Goal: Check status: Check status

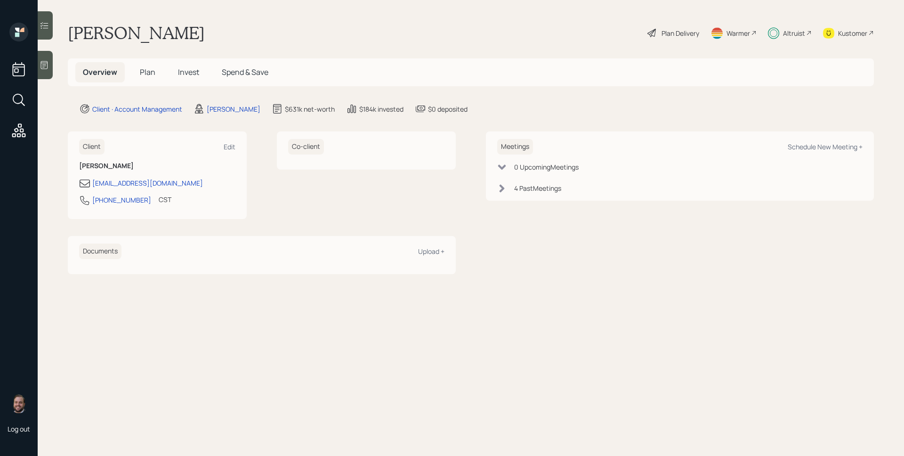
click at [780, 30] on div "Altruist" at bounding box center [790, 33] width 44 height 21
click at [181, 69] on span "Invest" at bounding box center [188, 72] width 21 height 10
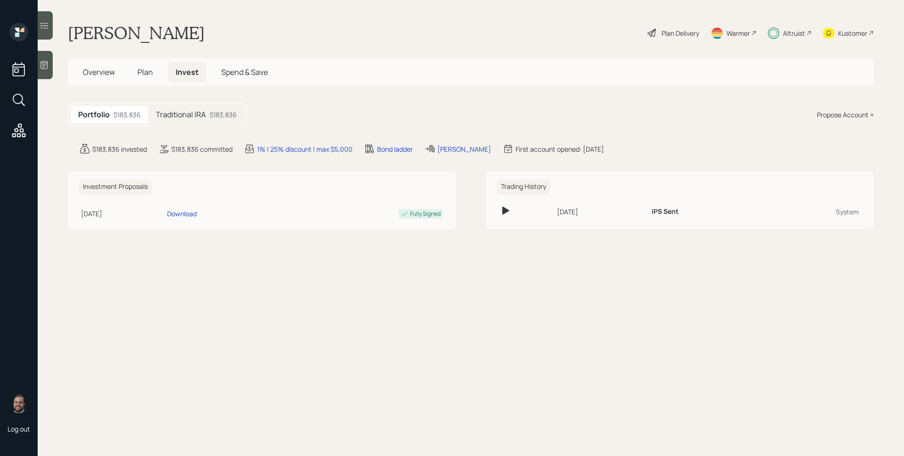
click at [216, 116] on div "$183,836" at bounding box center [223, 115] width 27 height 10
